Goal: Information Seeking & Learning: Learn about a topic

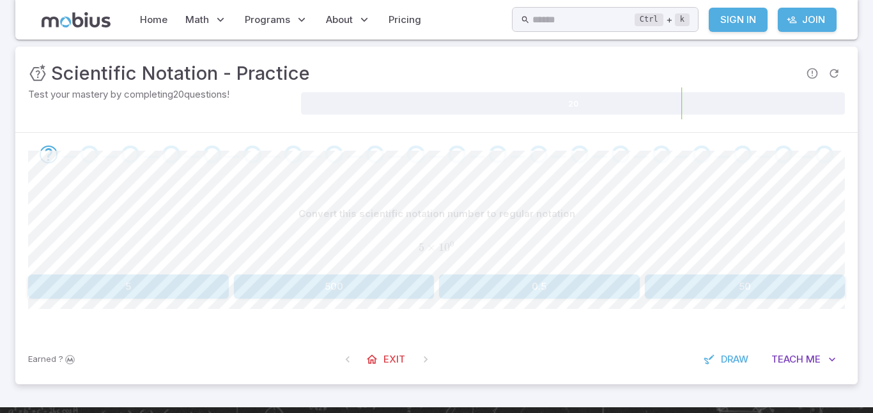
scroll to position [150, 0]
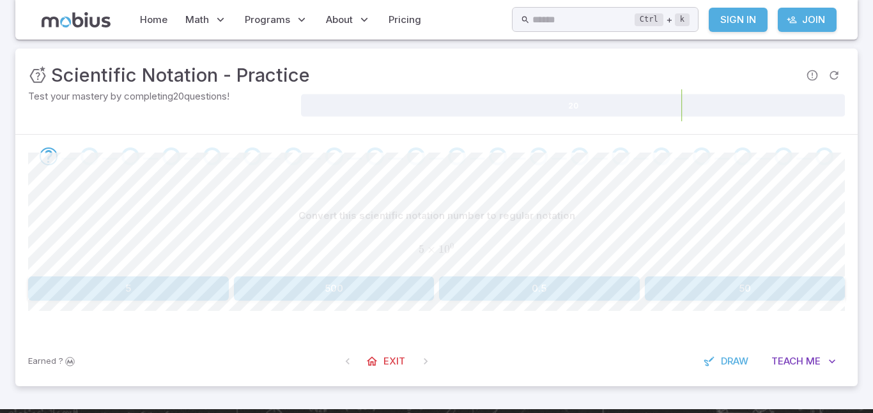
click at [106, 288] on button "5" at bounding box center [128, 289] width 201 height 24
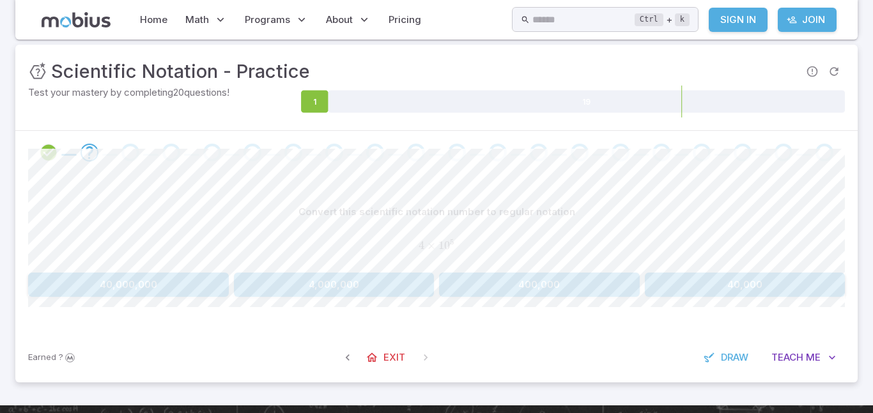
scroll to position [154, 0]
click at [393, 284] on button "4,000,000" at bounding box center [334, 284] width 201 height 24
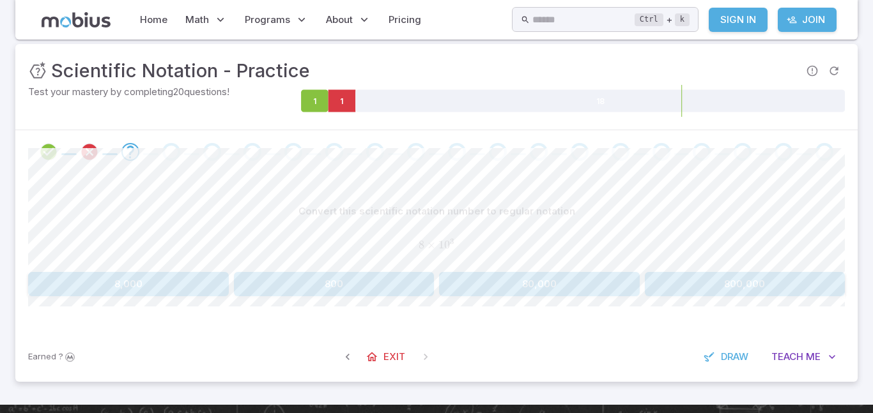
click at [567, 282] on button "80,000" at bounding box center [539, 284] width 201 height 24
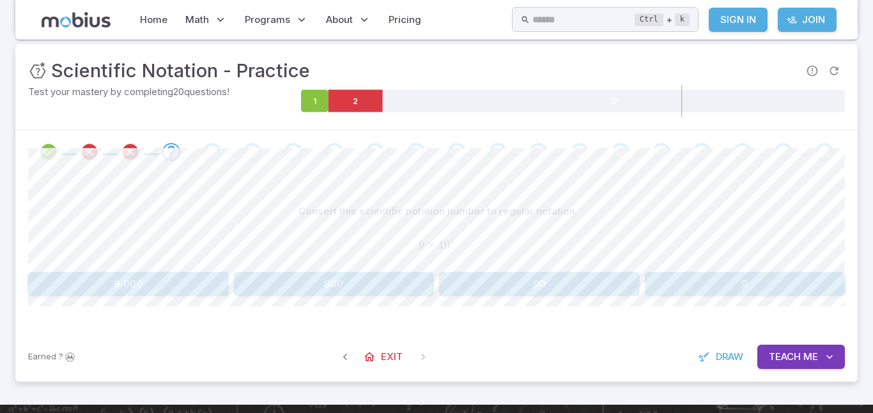
click at [564, 289] on button "90" at bounding box center [539, 284] width 201 height 24
click at [469, 282] on button "30,000" at bounding box center [539, 284] width 201 height 24
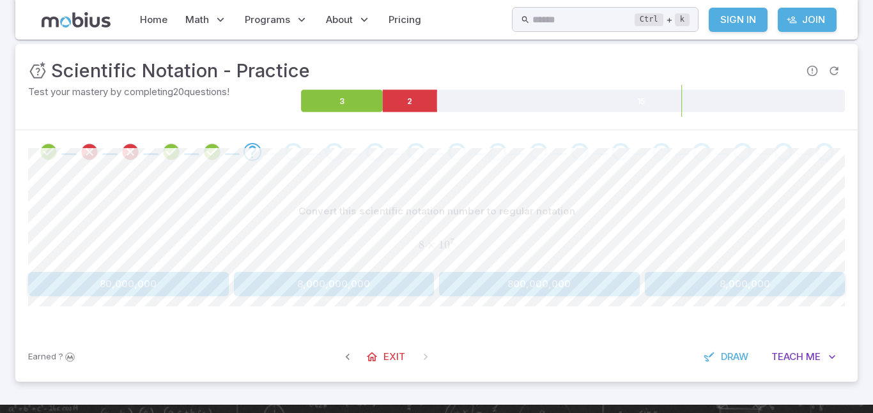
click at [584, 285] on button "800,000,000" at bounding box center [539, 284] width 201 height 24
click at [584, 285] on button "1" at bounding box center [539, 284] width 201 height 24
click at [584, 286] on button "80,000" at bounding box center [539, 284] width 201 height 24
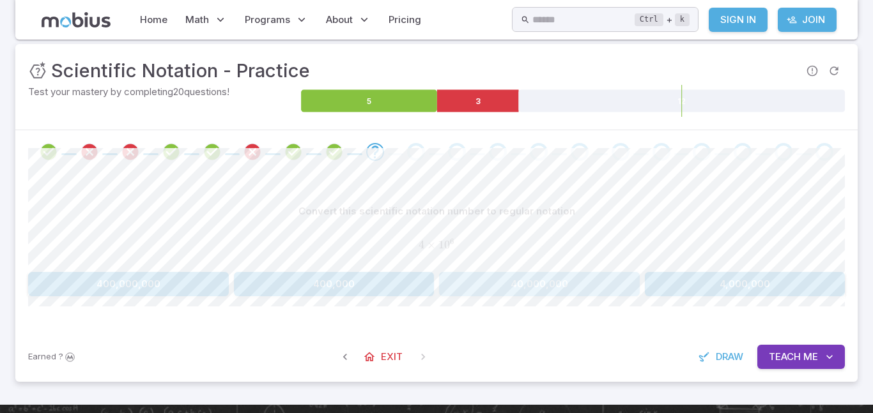
click at [461, 280] on button "40,000,000" at bounding box center [539, 284] width 201 height 24
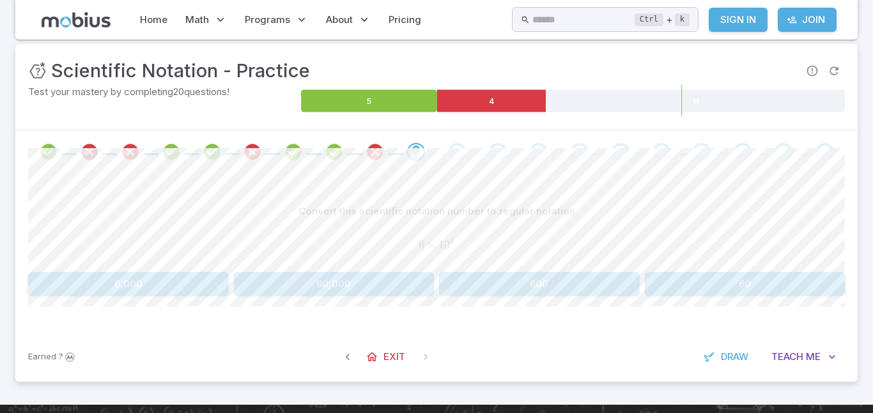
click at [574, 296] on button "600" at bounding box center [539, 284] width 201 height 24
click at [573, 282] on button "30,000,000" at bounding box center [539, 284] width 201 height 24
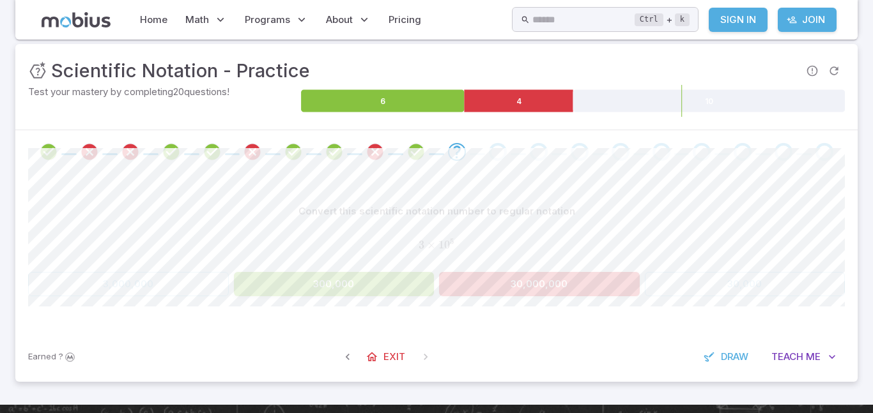
click at [573, 282] on button "30,000,000" at bounding box center [539, 284] width 201 height 24
click at [509, 291] on button "30,000" at bounding box center [539, 284] width 201 height 24
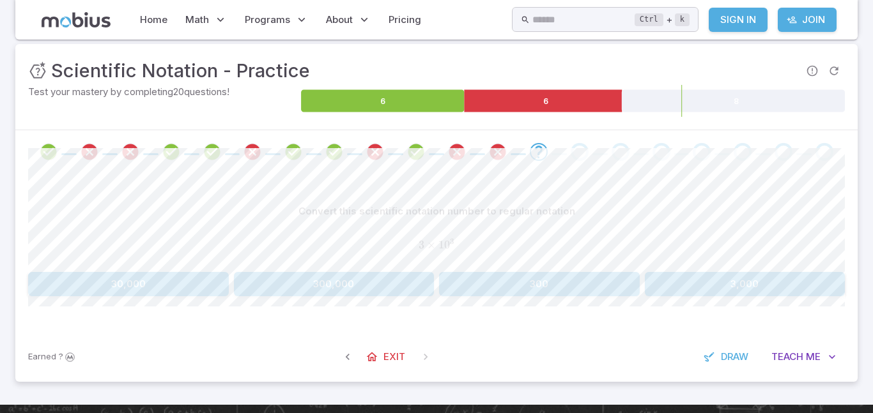
click at [512, 286] on button "300" at bounding box center [539, 284] width 201 height 24
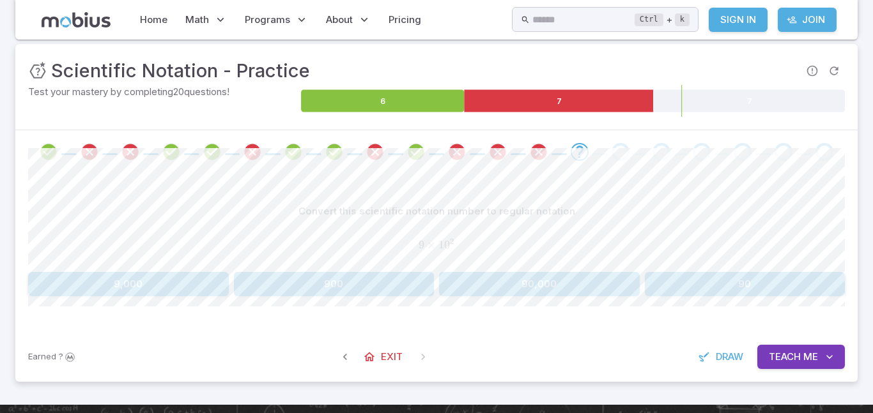
click at [365, 285] on button "900" at bounding box center [334, 284] width 201 height 24
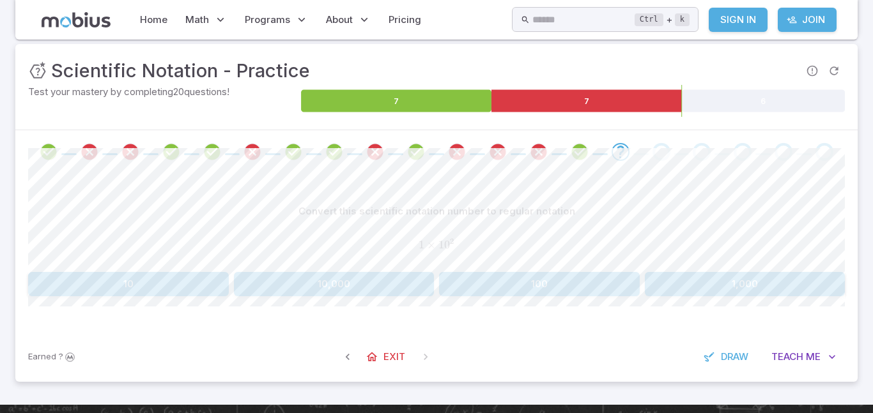
click at [389, 302] on div "Convert this scientific notation number to regular notation 1 × 1 0 2 1 \times …" at bounding box center [436, 253] width 817 height 158
click at [385, 290] on button "10,000" at bounding box center [334, 284] width 201 height 24
click at [597, 287] on button "10,000" at bounding box center [539, 284] width 201 height 24
click at [462, 286] on button "10" at bounding box center [539, 284] width 201 height 24
click at [319, 278] on button "9" at bounding box center [334, 284] width 201 height 24
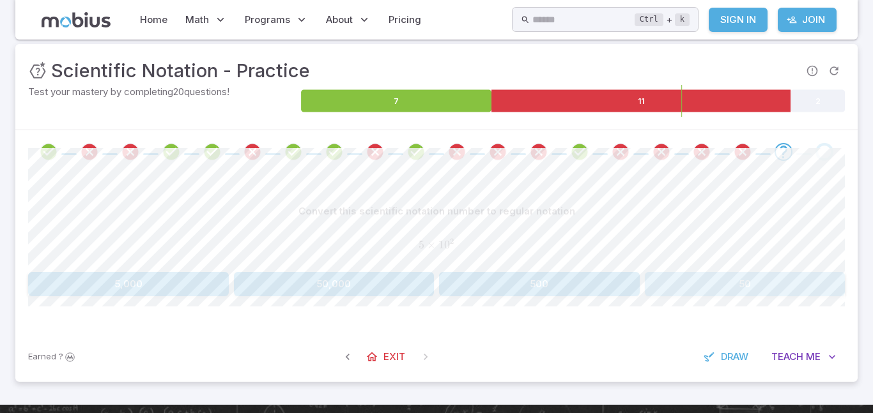
click at [668, 286] on button "50" at bounding box center [745, 284] width 201 height 24
click at [514, 285] on button "80" at bounding box center [539, 284] width 201 height 24
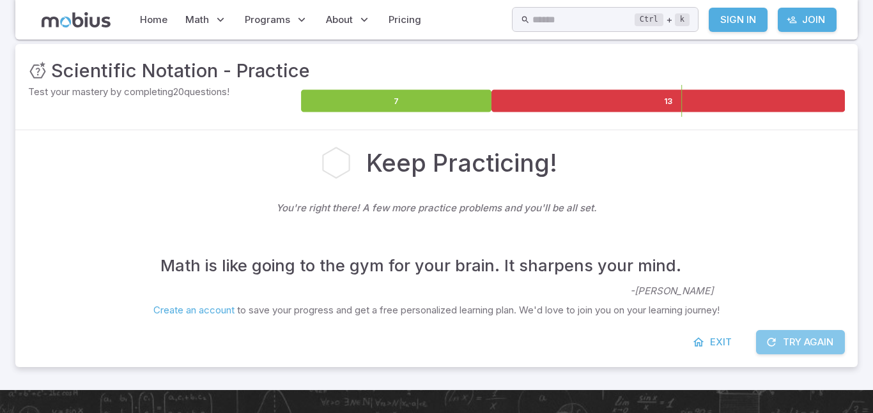
click at [810, 344] on button "Try Again" at bounding box center [800, 342] width 89 height 24
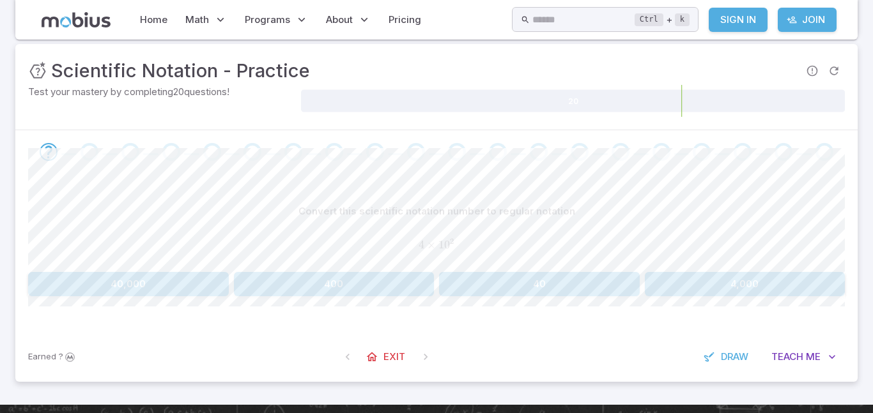
click at [407, 285] on button "400" at bounding box center [334, 284] width 201 height 24
click at [402, 281] on button "80,000" at bounding box center [334, 284] width 201 height 24
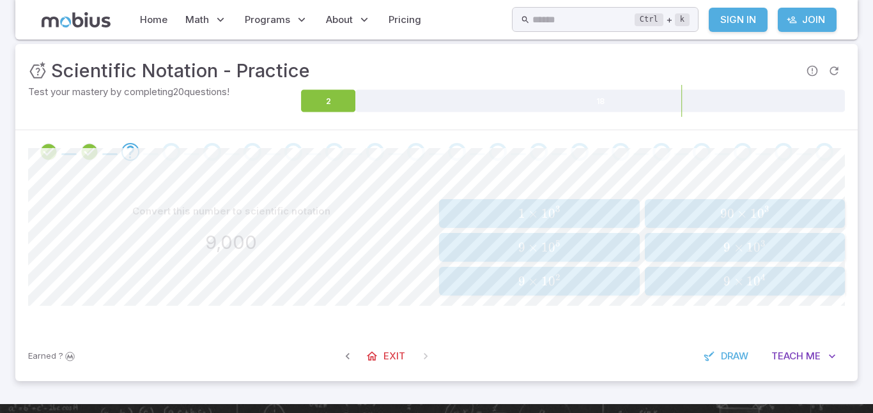
click at [750, 254] on span "1" at bounding box center [749, 248] width 7 height 16
click at [764, 222] on div "1 × 1 0 4 1 \times 10^{4} 1 × 1 0 4" at bounding box center [745, 213] width 192 height 19
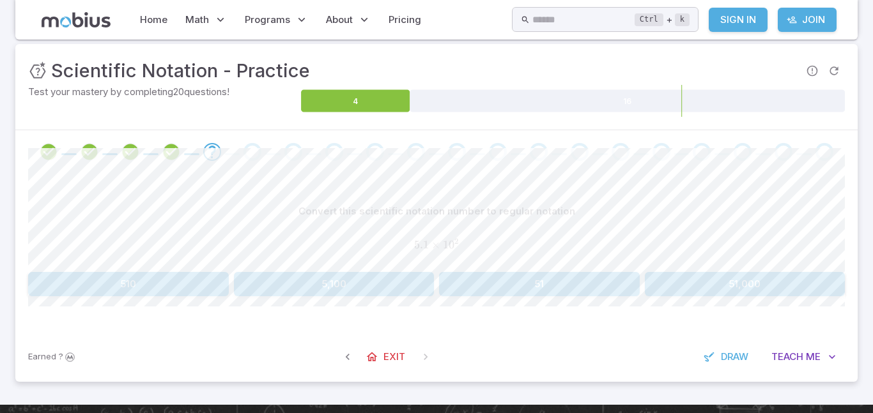
click at [420, 282] on button "5,100" at bounding box center [334, 284] width 201 height 24
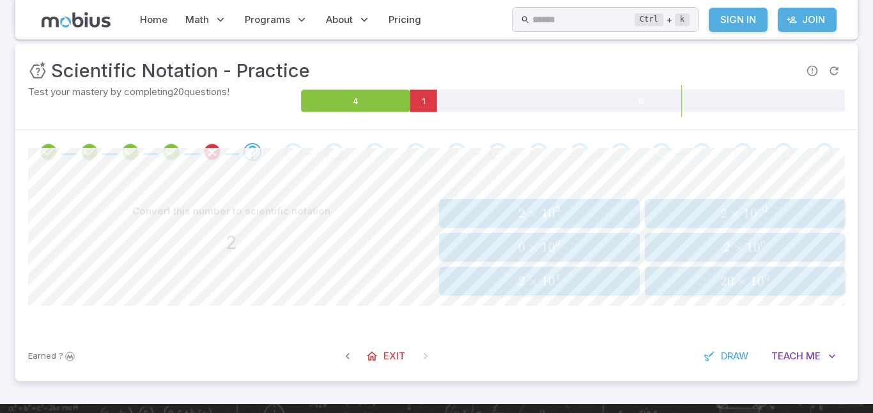
click at [741, 251] on span "×" at bounding box center [739, 248] width 10 height 16
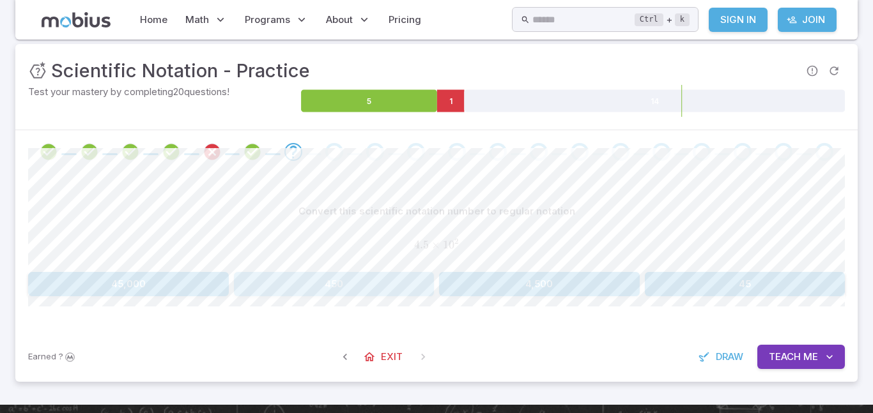
click at [382, 280] on button "450" at bounding box center [334, 284] width 201 height 24
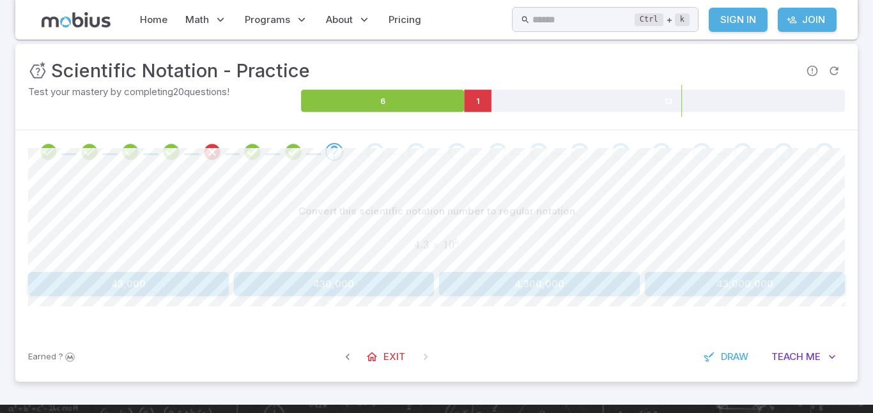
click at [383, 289] on button "430,000" at bounding box center [334, 284] width 201 height 24
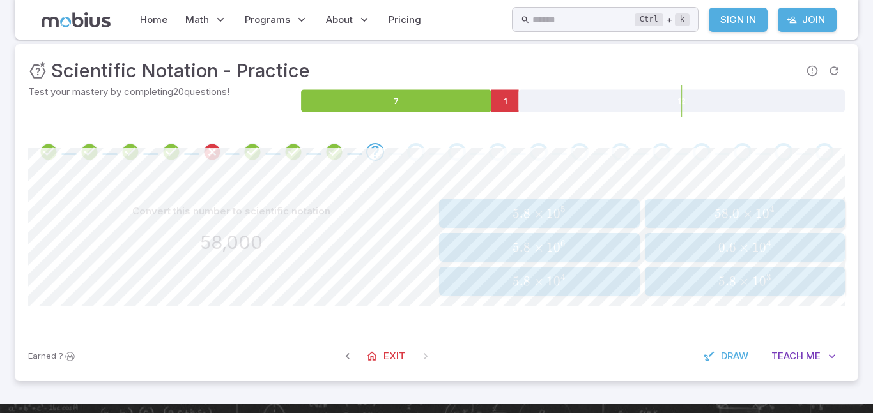
click at [510, 289] on span "5.8 × 1 0 4" at bounding box center [539, 281] width 192 height 16
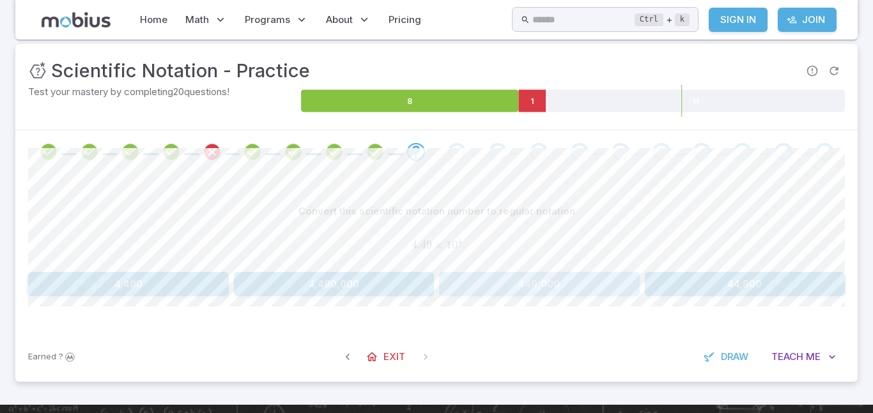
click at [507, 289] on button "449,000" at bounding box center [539, 284] width 201 height 24
